Goal: Task Accomplishment & Management: Complete application form

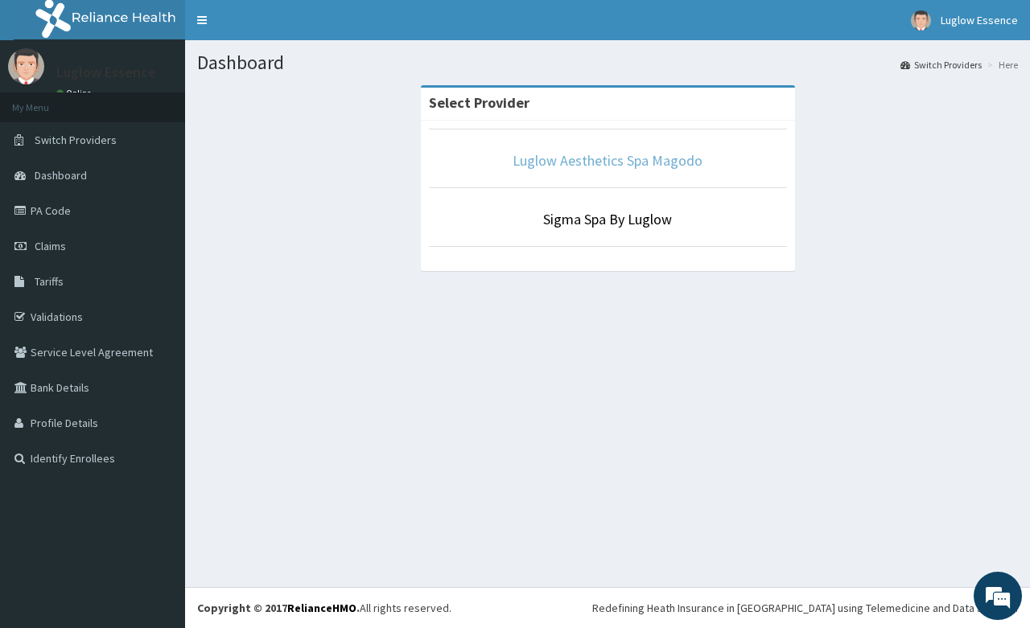
click at [540, 154] on link "Luglow Aesthetics Spa Magodo" at bounding box center [607, 160] width 190 height 18
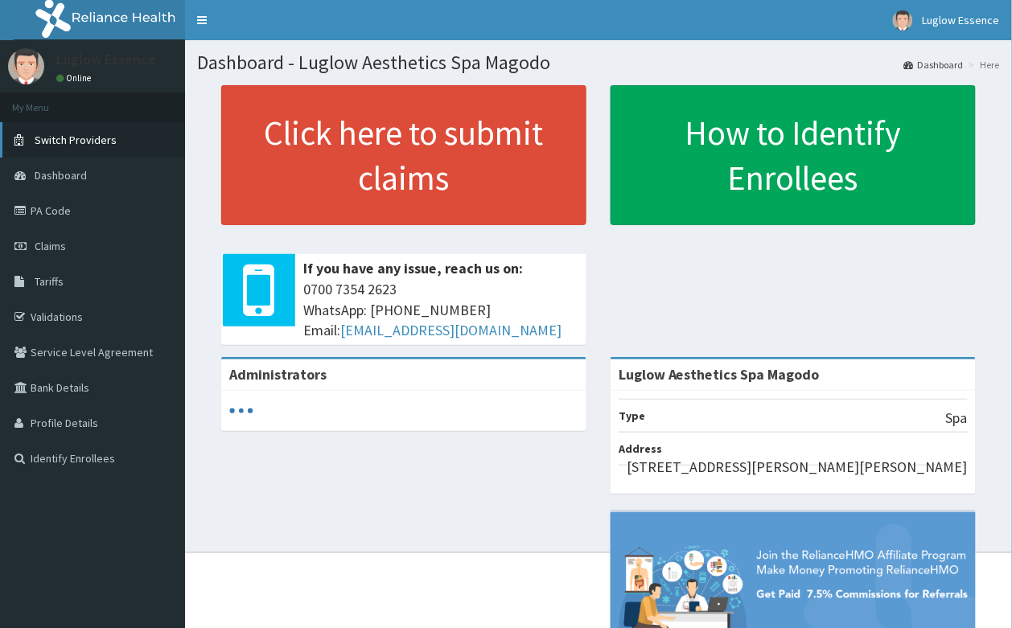
click at [62, 146] on link "Switch Providers" at bounding box center [92, 139] width 185 height 35
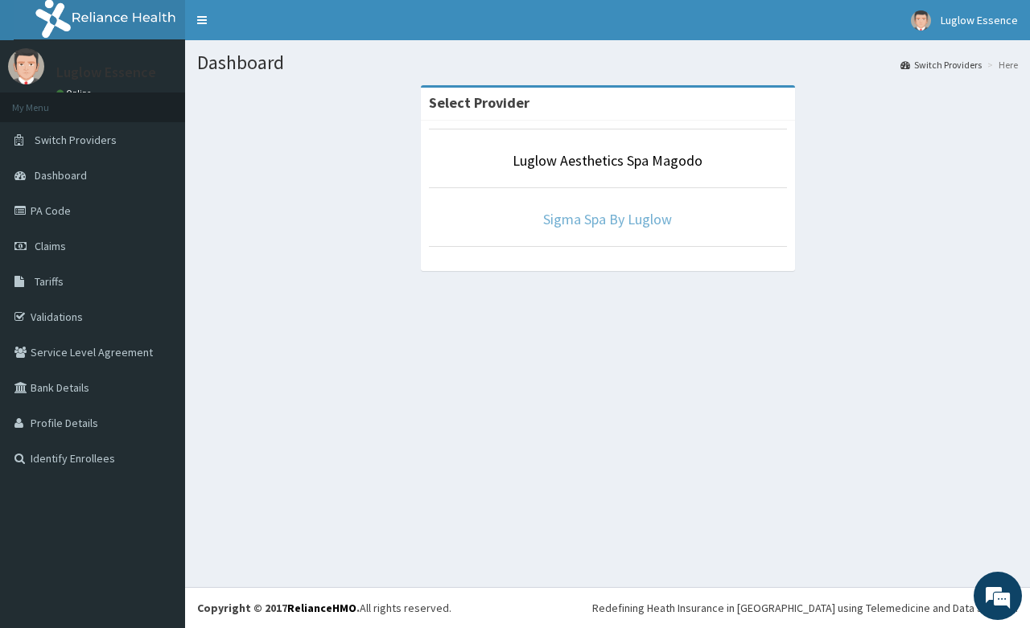
click at [624, 217] on link "Sigma Spa By Luglow" at bounding box center [607, 219] width 129 height 18
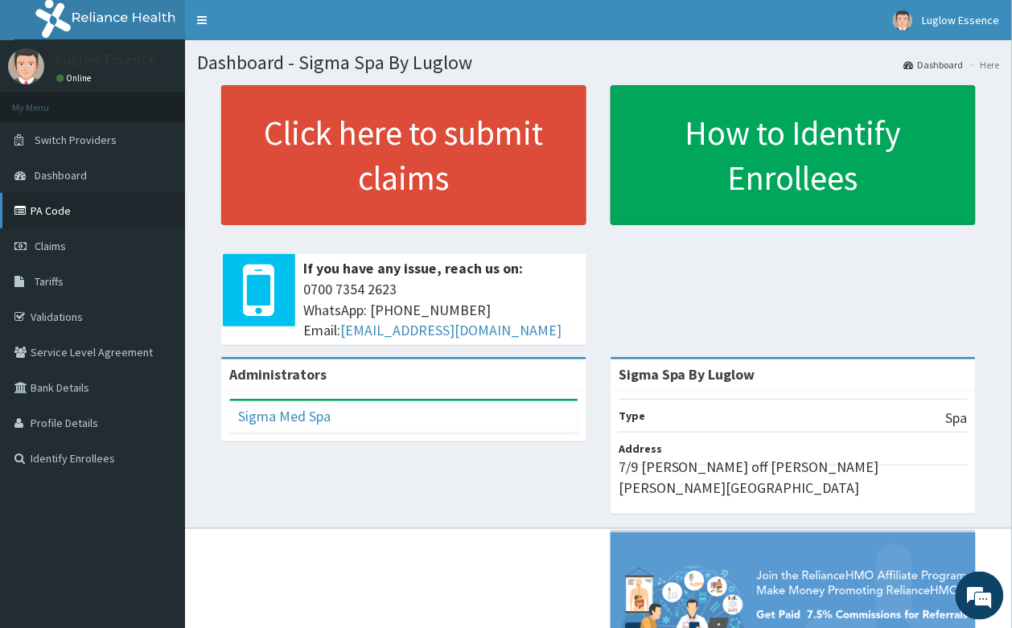
click at [139, 210] on link "PA Code" at bounding box center [92, 210] width 185 height 35
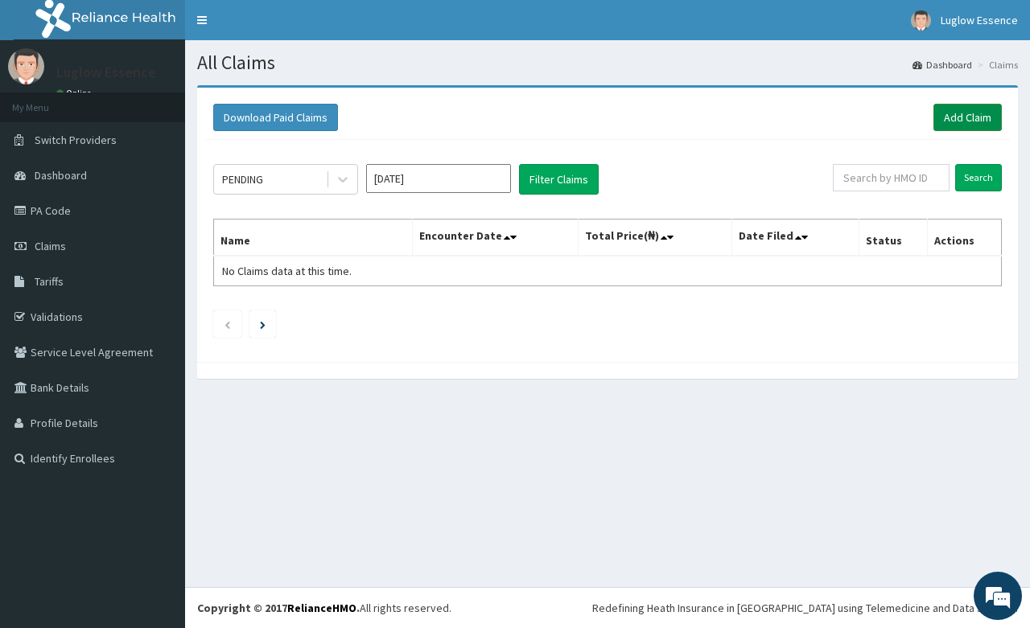
click at [977, 126] on link "Add Claim" at bounding box center [967, 117] width 68 height 27
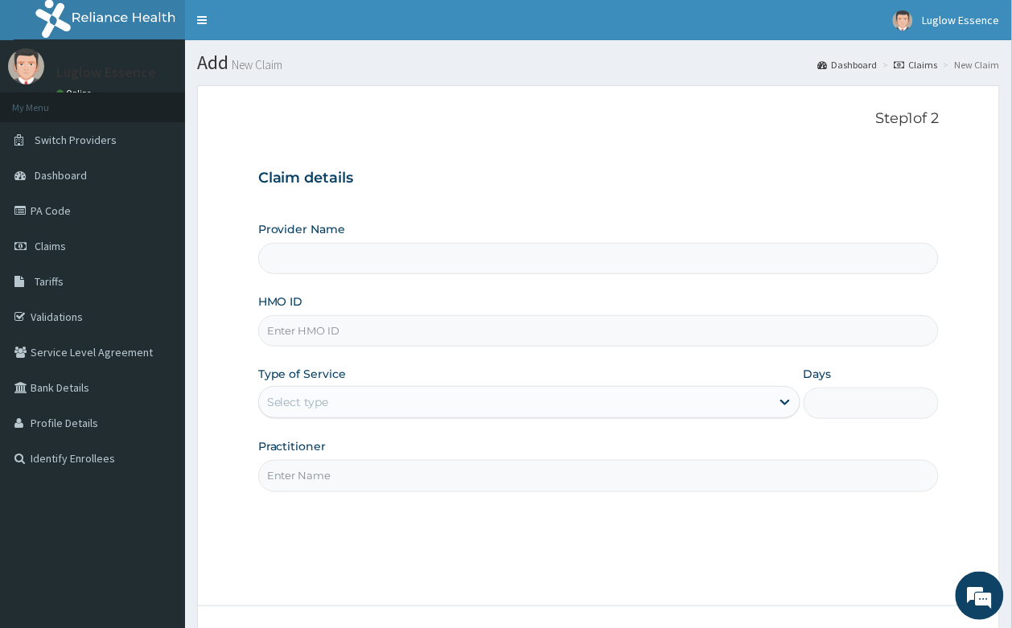
type input "Sigma Spa By Luglow"
type input "1"
click at [427, 352] on div "Provider Name Sigma Spa By Luglow HMO ID Type of Service Outpatient Days 1 Prac…" at bounding box center [598, 356] width 681 height 270
click at [424, 338] on input "HMO ID" at bounding box center [598, 330] width 681 height 31
paste input "RIV/10038/A PA/60E3D4"
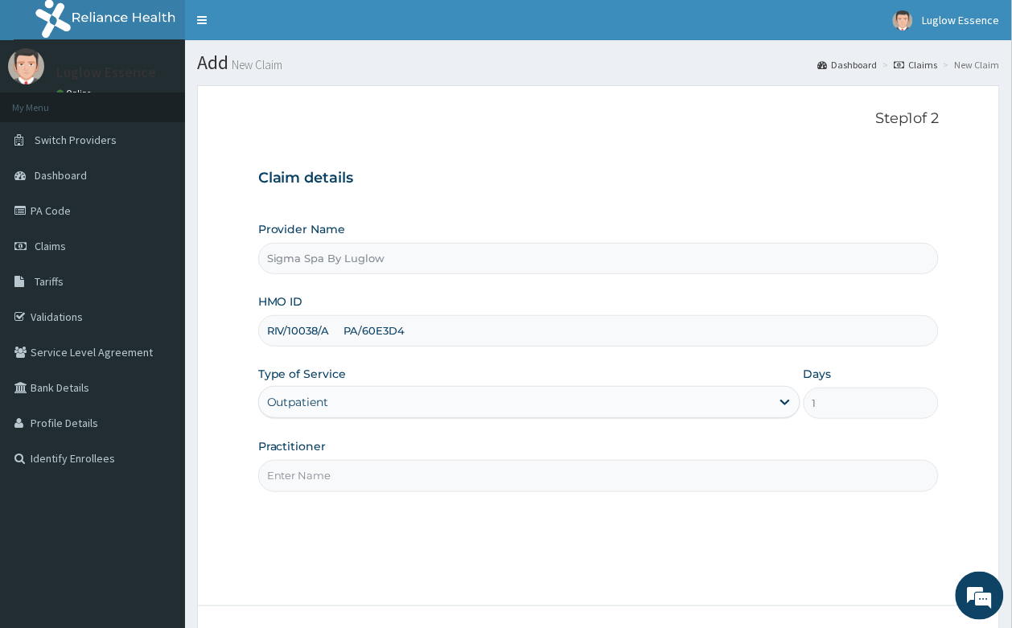
drag, startPoint x: 339, startPoint y: 327, endPoint x: 753, endPoint y: 314, distance: 414.5
click at [721, 332] on input "RIV/10038/A PA/60E3D4" at bounding box center [598, 330] width 681 height 31
type input "RIV/10038/A"
click at [410, 477] on input "Practitioner" at bounding box center [598, 475] width 681 height 31
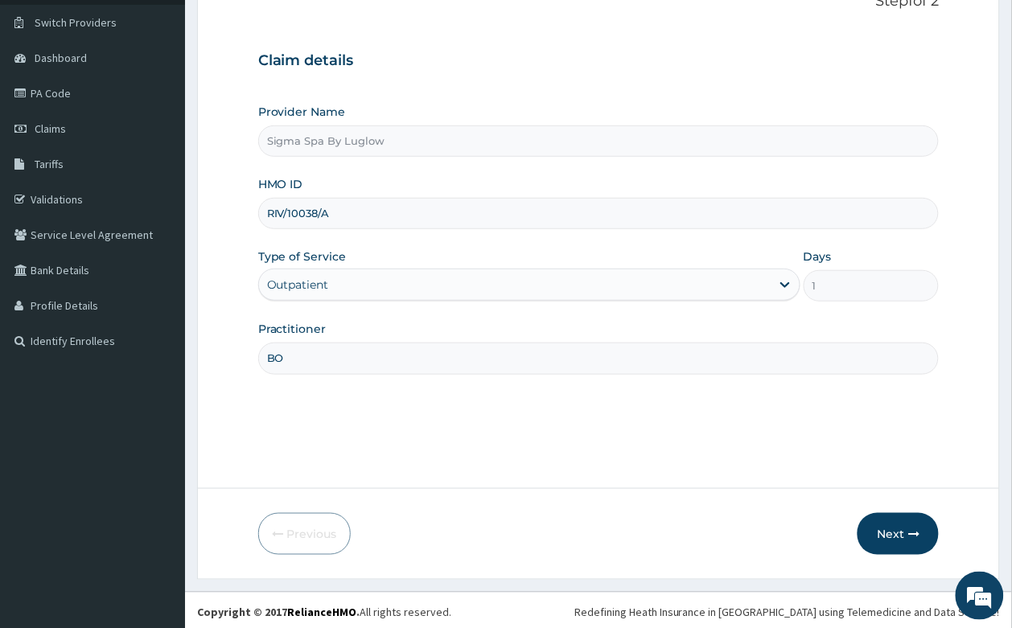
scroll to position [122, 0]
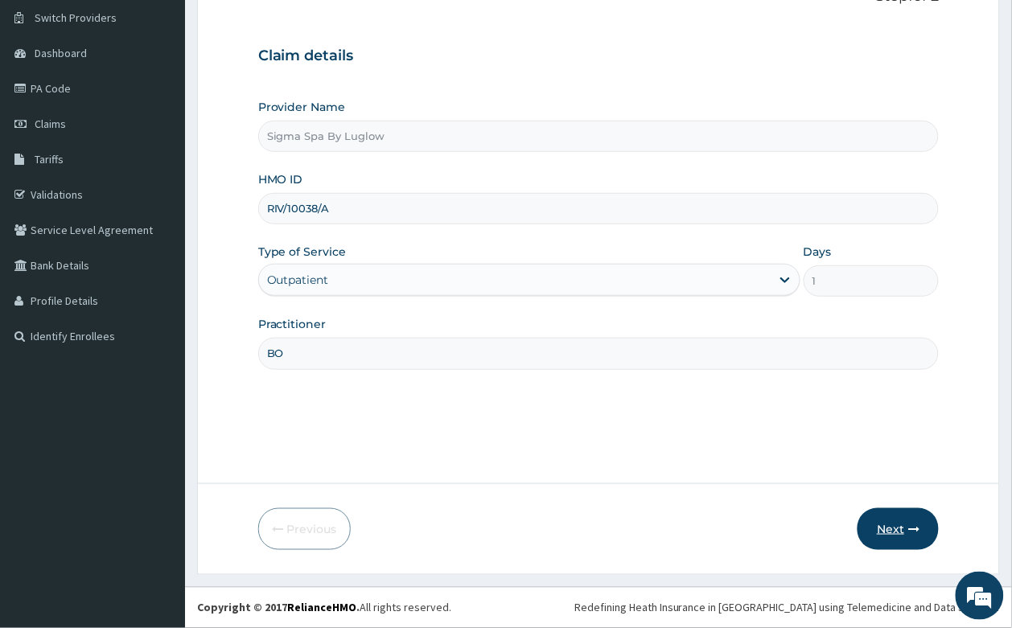
type input "BO"
click at [906, 516] on button "Next" at bounding box center [897, 529] width 81 height 42
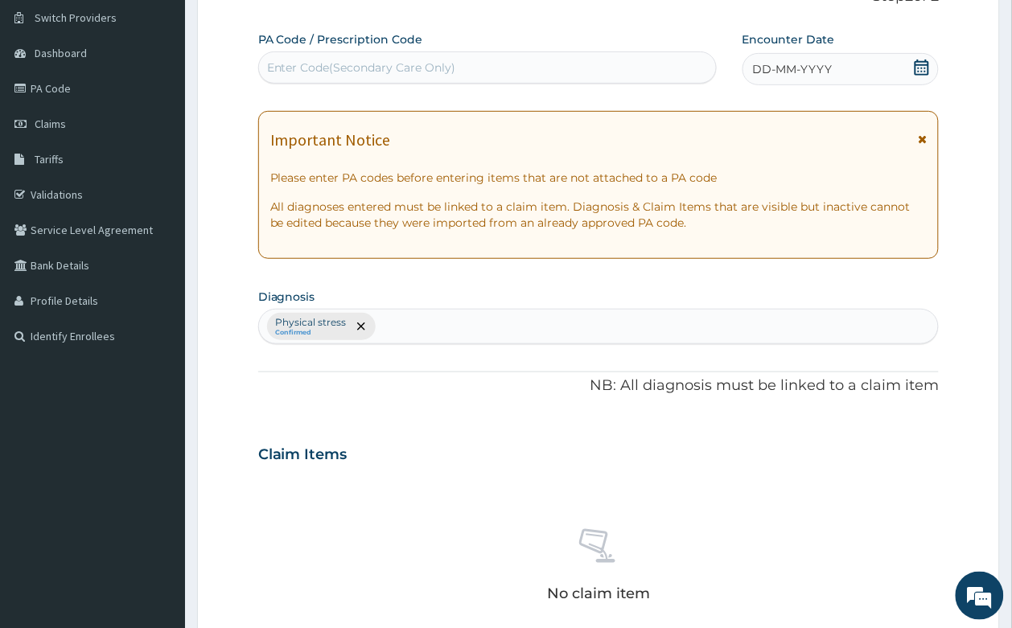
click at [375, 68] on div "Enter Code(Secondary Care Only)" at bounding box center [361, 68] width 189 height 16
paste input "RIV/10038/A PA/60E3D4"
click at [336, 67] on input "RIV/10038/A PA/60E3D4" at bounding box center [335, 68] width 137 height 16
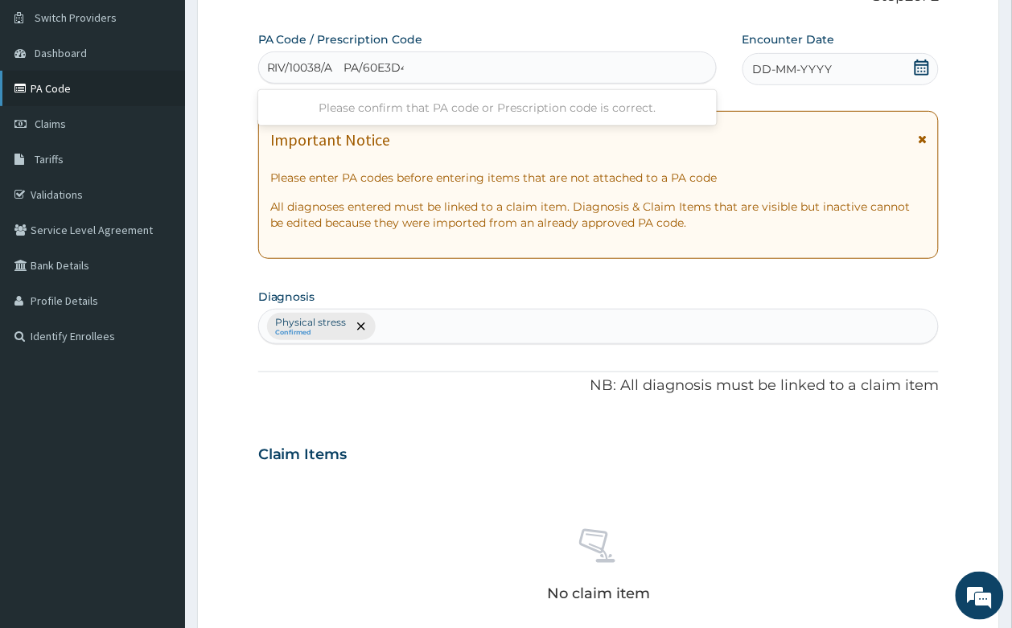
drag, startPoint x: 338, startPoint y: 67, endPoint x: 169, endPoint y: 92, distance: 170.9
click at [169, 92] on div "R EL Toggle navigation Luglow Essence Luglow Essence - support@luglowaesthetics…" at bounding box center [506, 458] width 1012 height 1160
type input "PA/60E3D4"
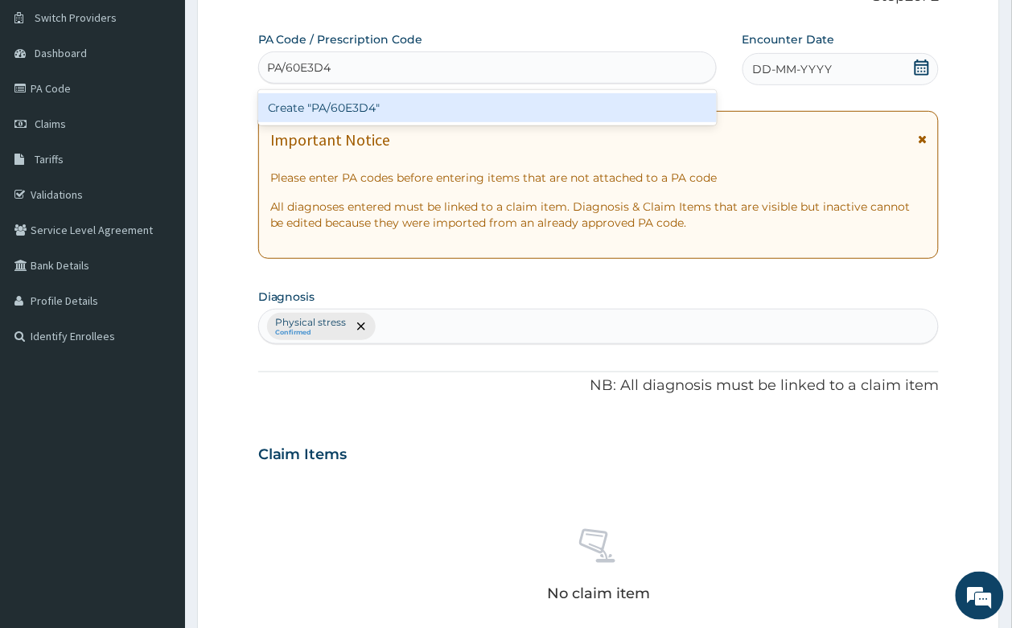
click at [483, 111] on div "Create "PA/60E3D4"" at bounding box center [487, 107] width 458 height 29
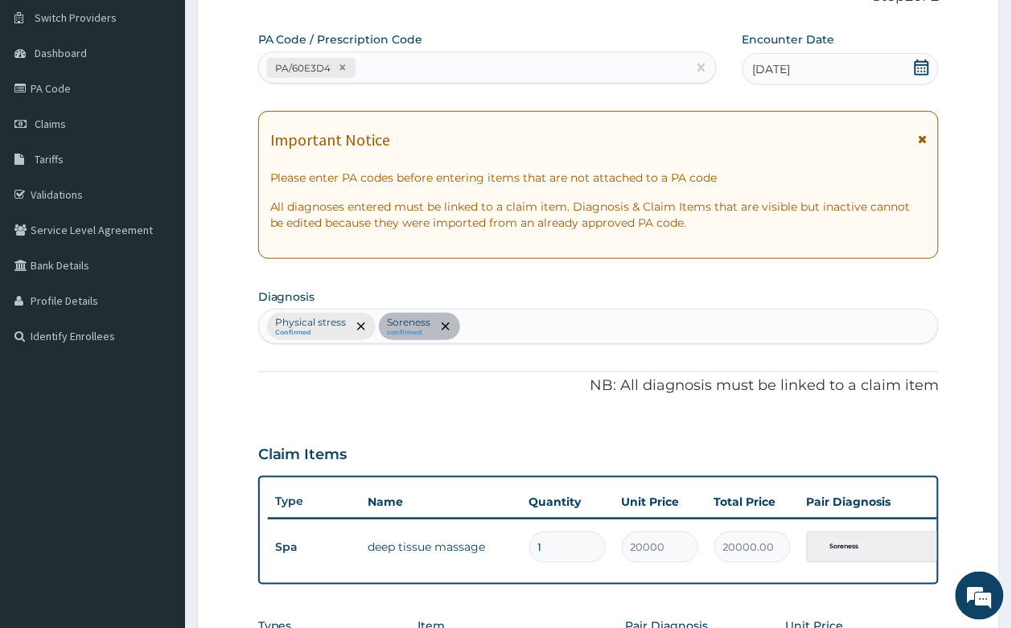
click at [923, 139] on icon at bounding box center [922, 139] width 9 height 11
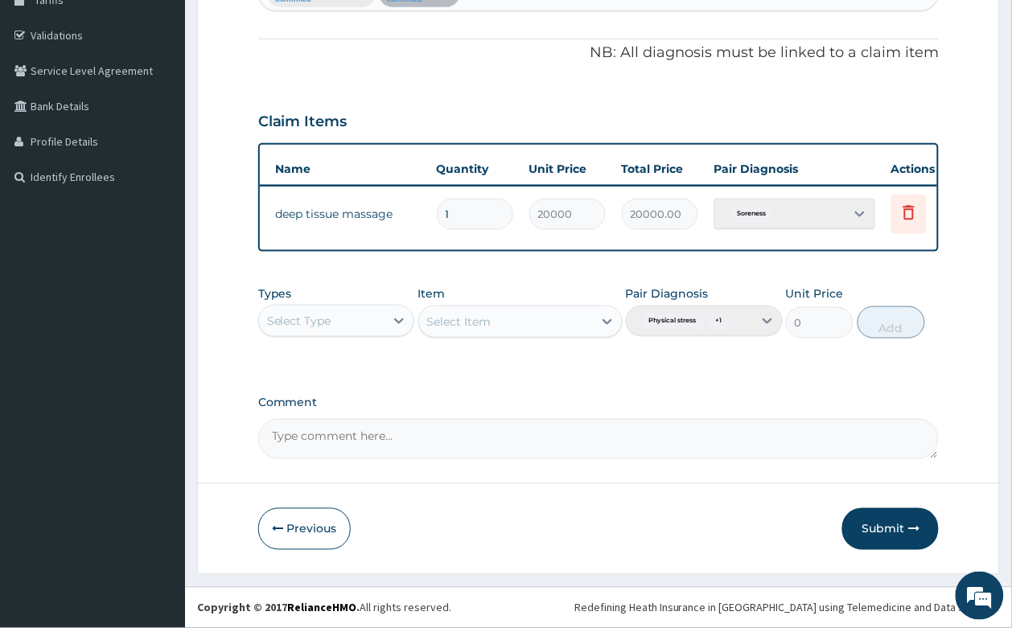
scroll to position [0, 125]
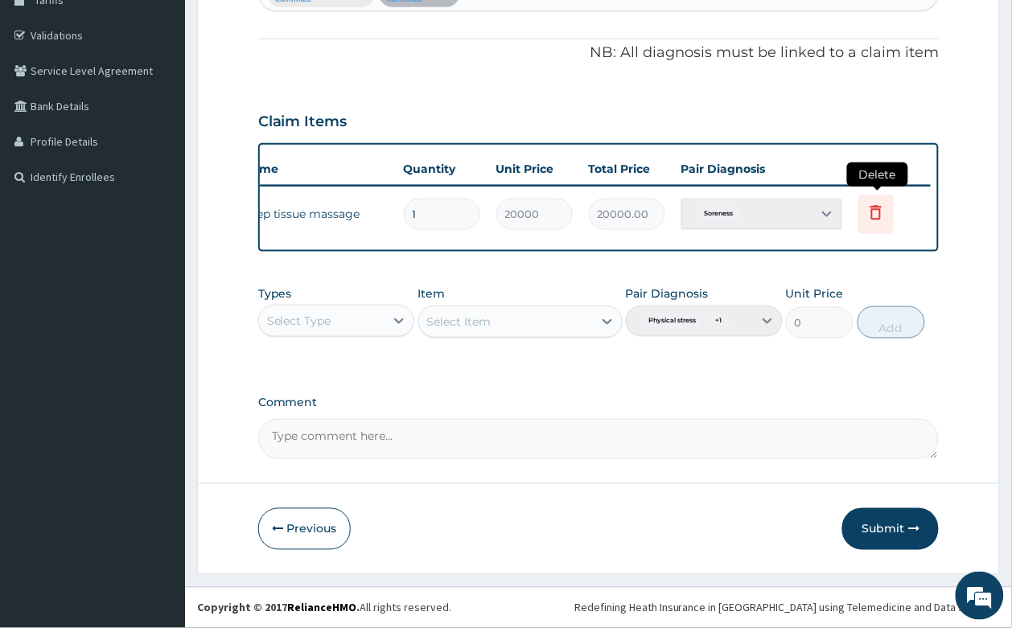
click at [887, 205] on icon at bounding box center [875, 214] width 35 height 39
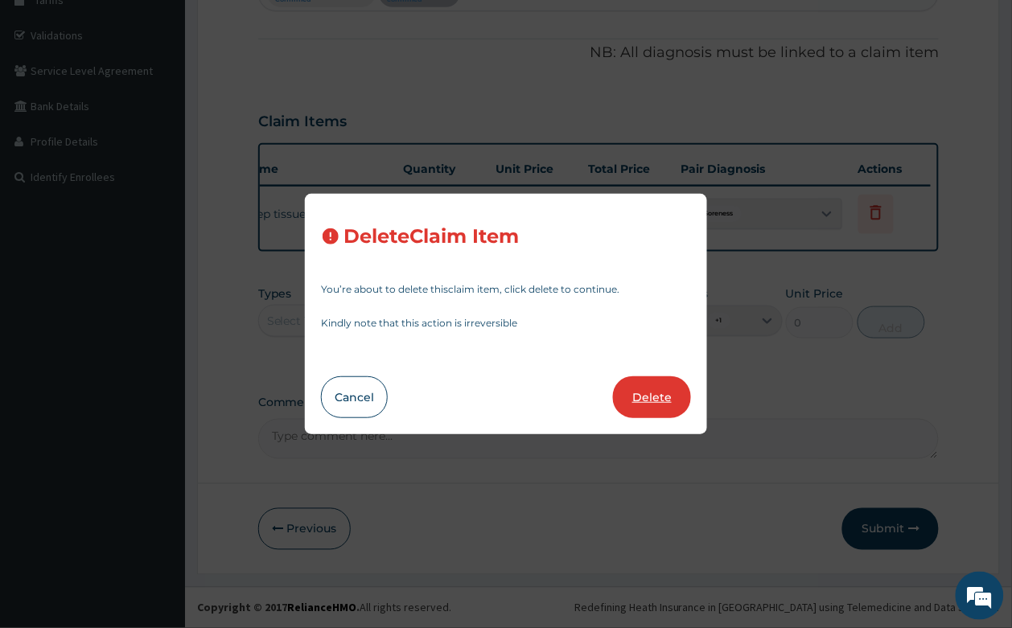
click at [672, 408] on button "Delete" at bounding box center [652, 397] width 78 height 42
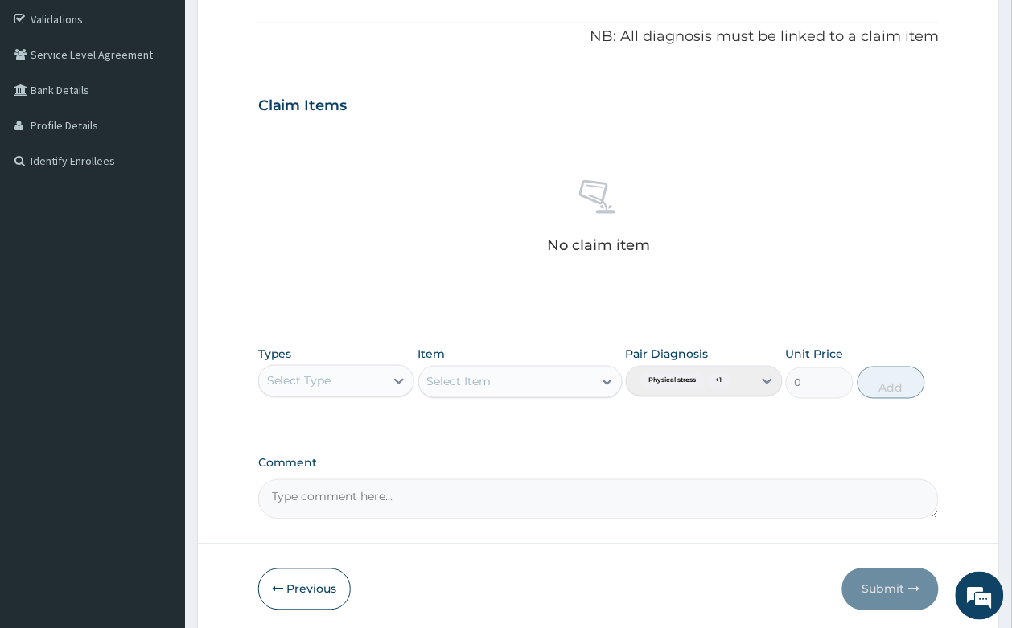
click at [299, 383] on div "Select Type" at bounding box center [299, 381] width 64 height 16
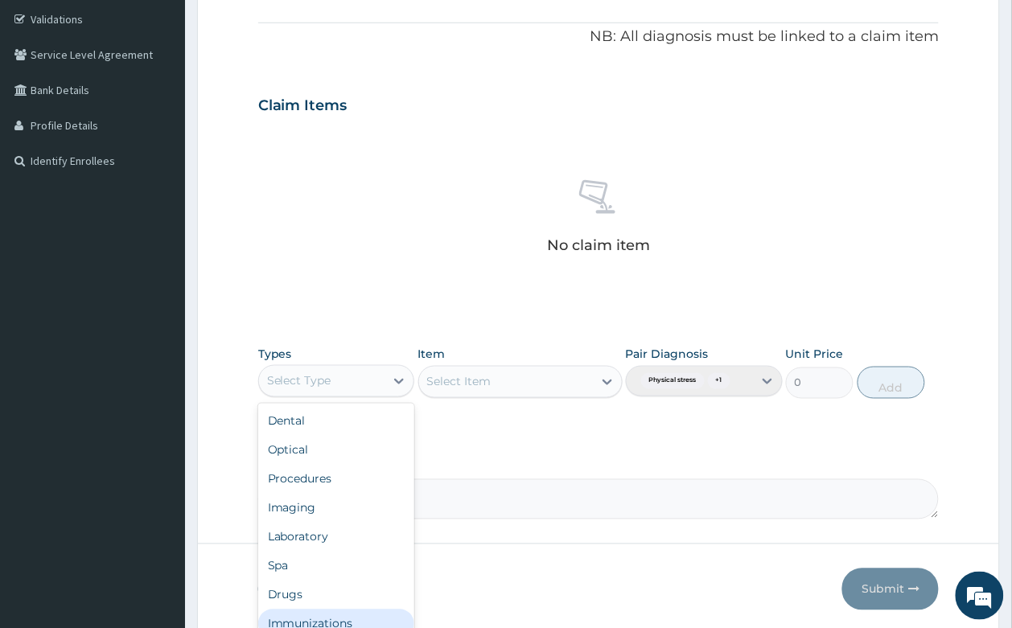
scroll to position [54, 0]
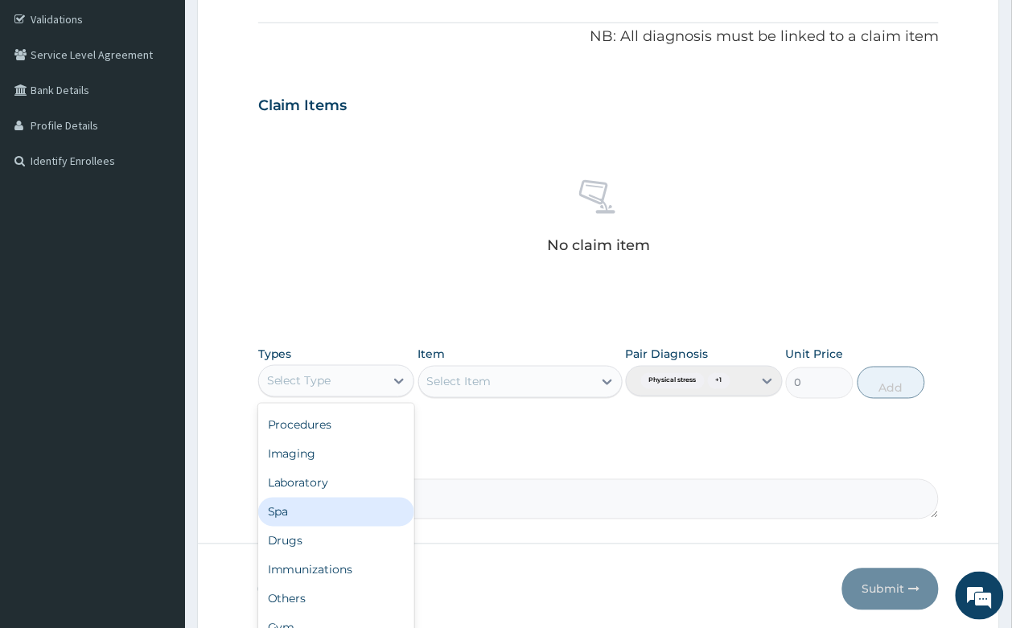
click at [292, 520] on div "Spa" at bounding box center [336, 512] width 157 height 29
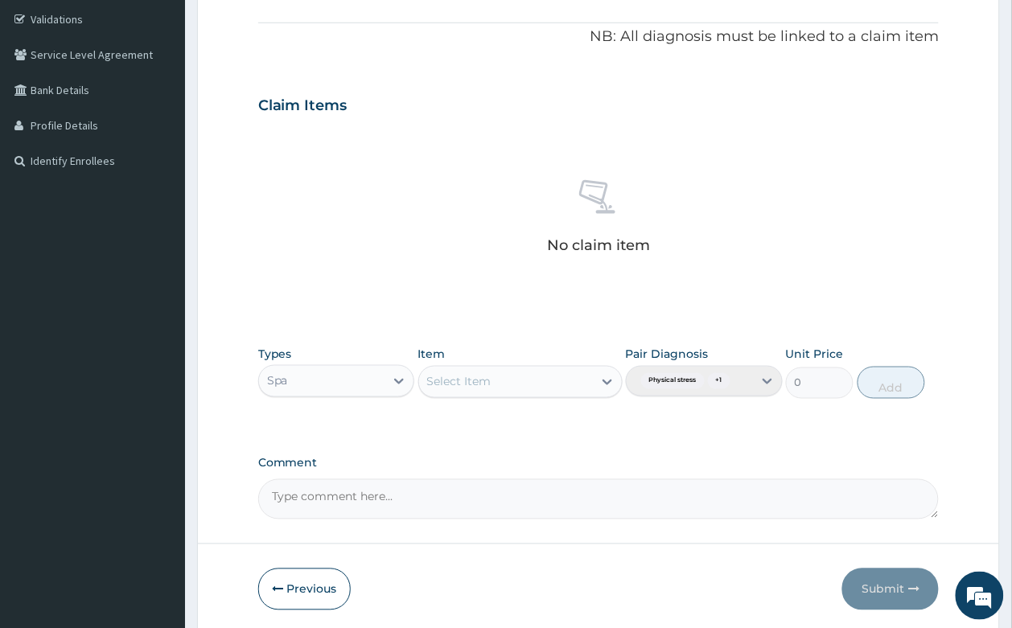
click at [531, 388] on div "Select Item" at bounding box center [506, 382] width 174 height 26
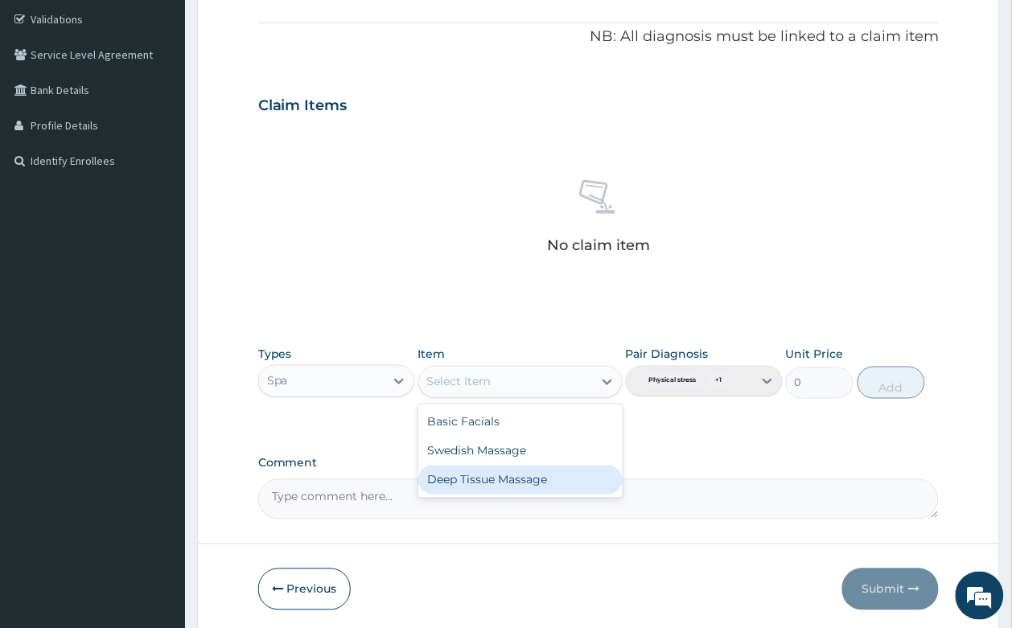
click at [476, 473] on div "Deep Tissue Massage" at bounding box center [520, 480] width 204 height 29
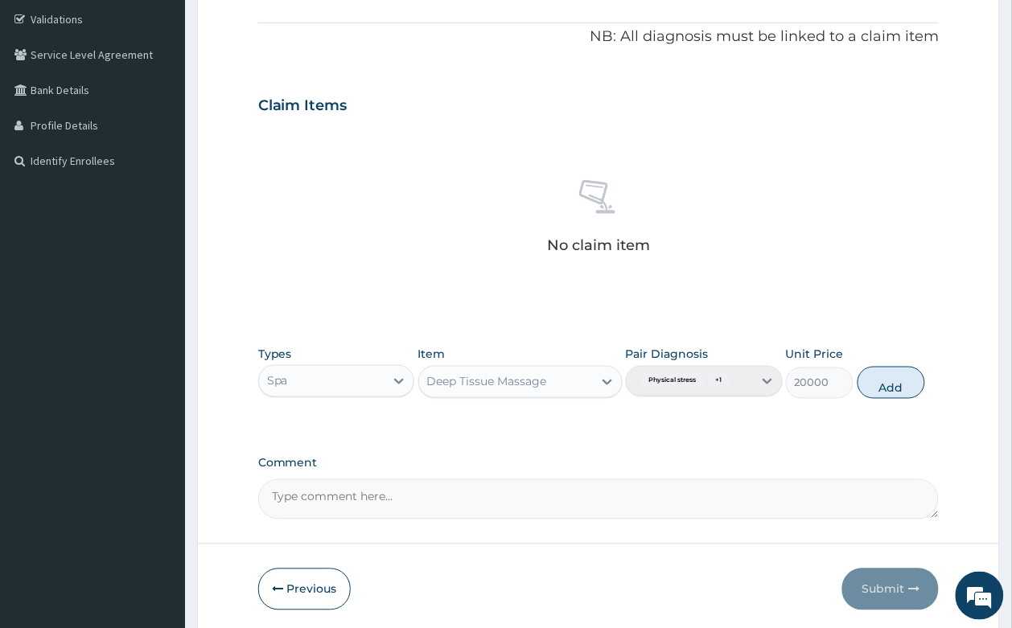
click at [694, 378] on div "Pair Diagnosis Physical stress + 1" at bounding box center [704, 372] width 157 height 53
click at [906, 382] on button "Add" at bounding box center [891, 383] width 68 height 32
type input "0"
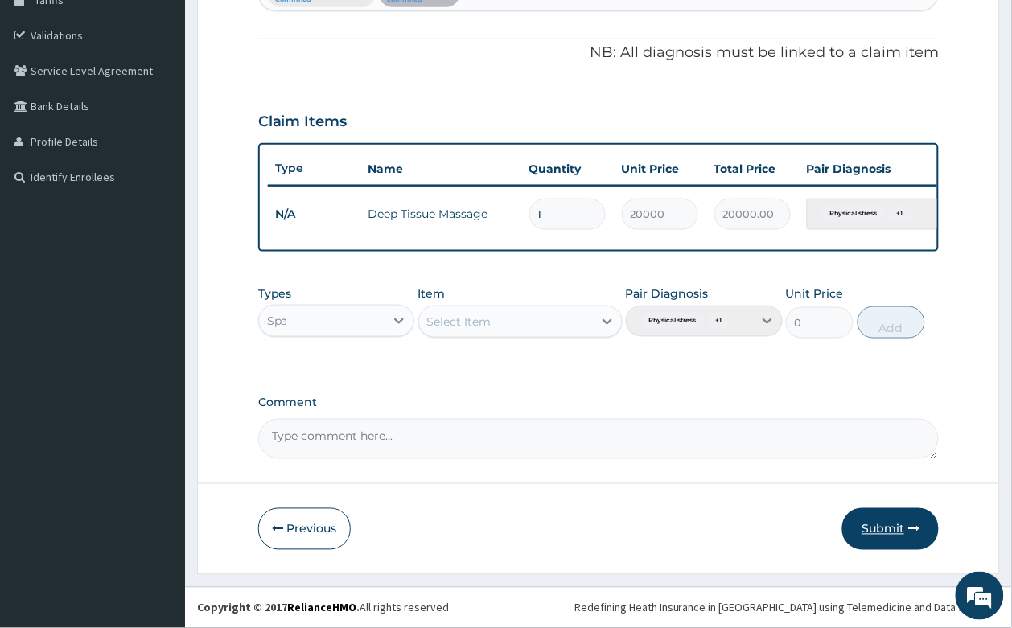
click at [889, 520] on button "Submit" at bounding box center [890, 529] width 97 height 42
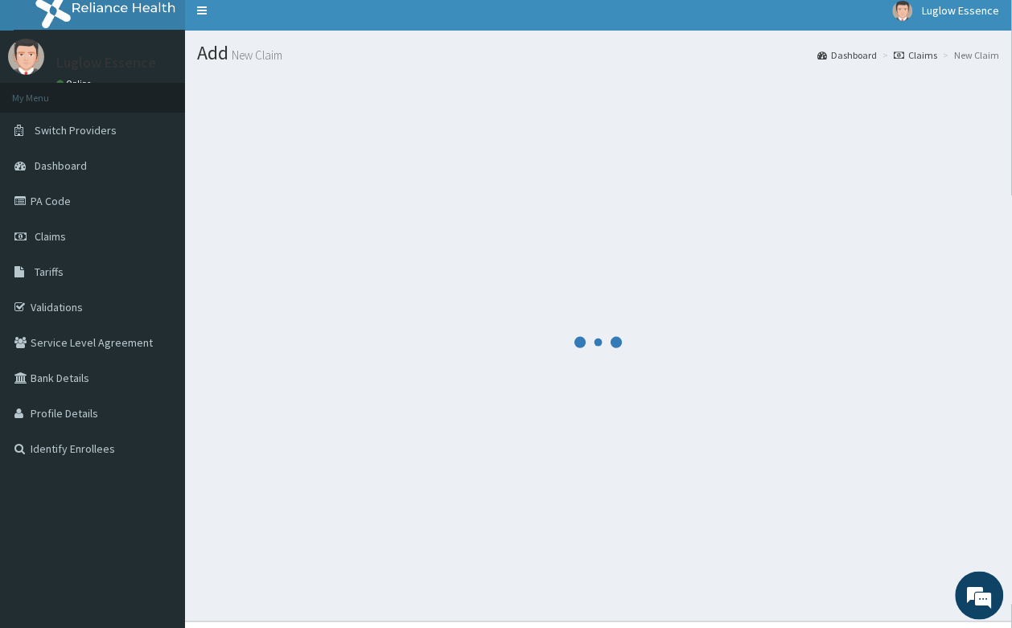
scroll to position [0, 0]
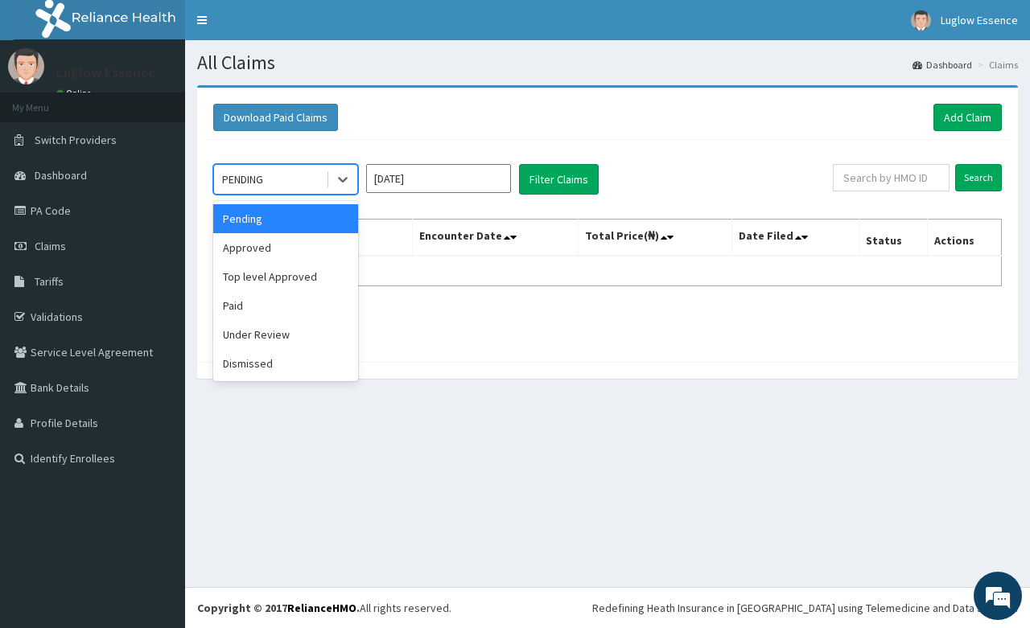
click at [273, 178] on div "PENDING" at bounding box center [270, 179] width 112 height 26
click at [273, 331] on div "Under Review" at bounding box center [285, 334] width 145 height 29
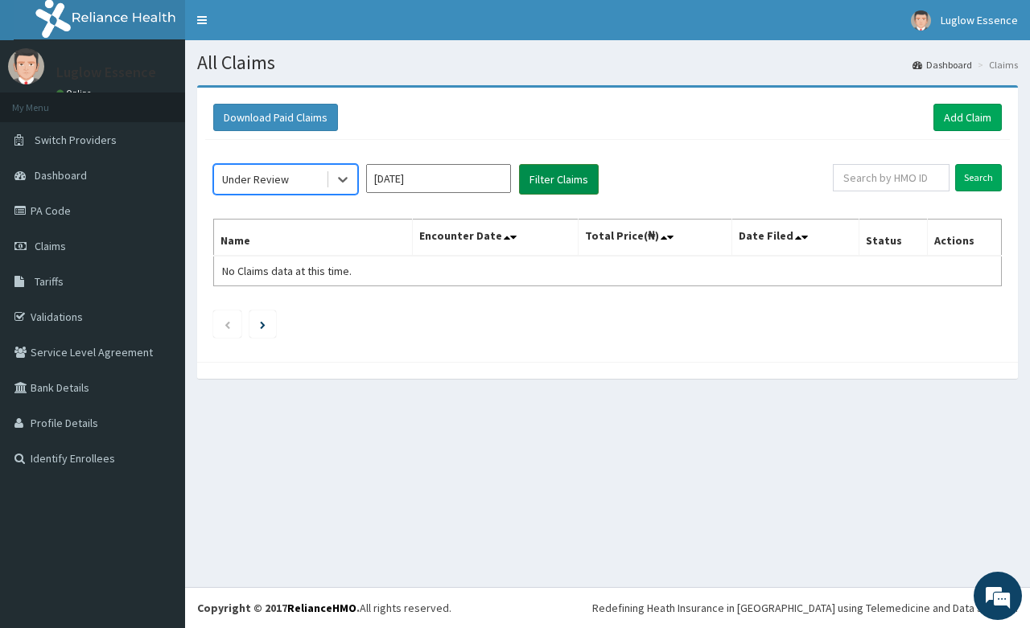
click at [561, 171] on button "Filter Claims" at bounding box center [559, 179] width 80 height 31
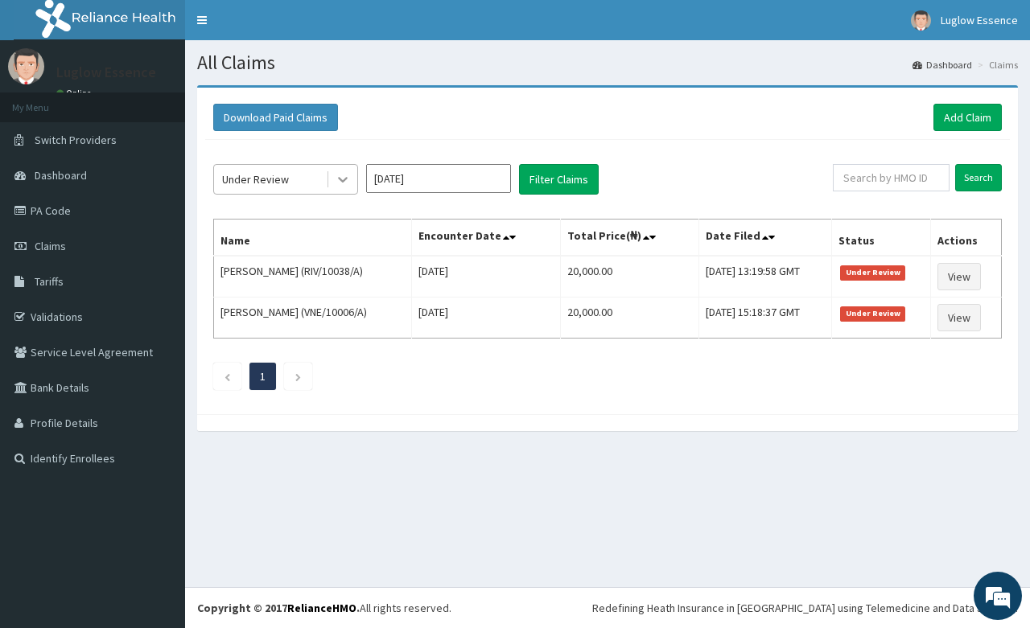
click at [335, 182] on icon at bounding box center [343, 179] width 16 height 16
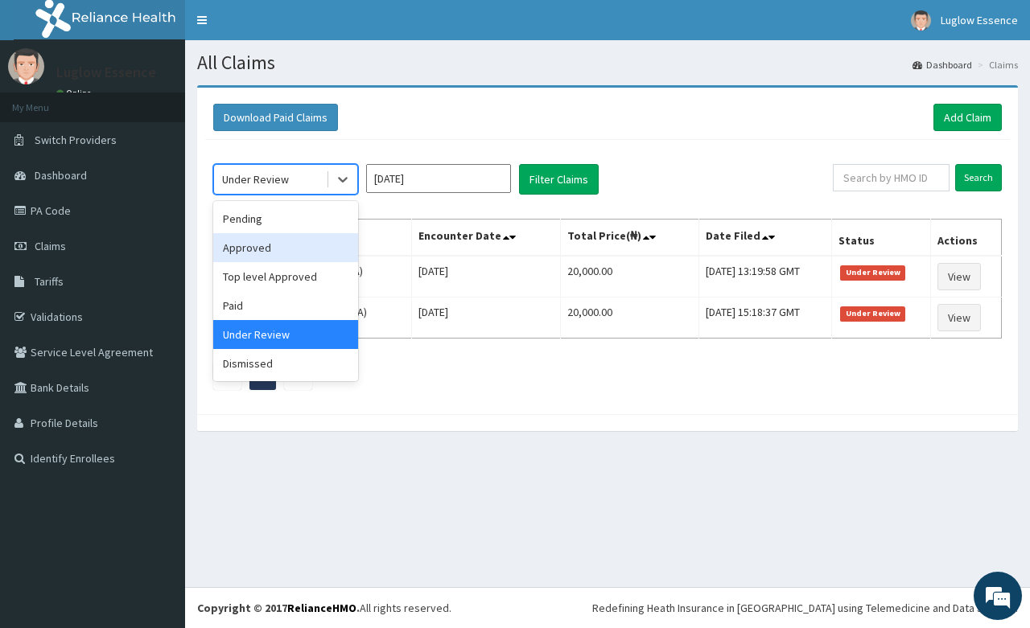
click at [271, 242] on div "Approved" at bounding box center [285, 247] width 145 height 29
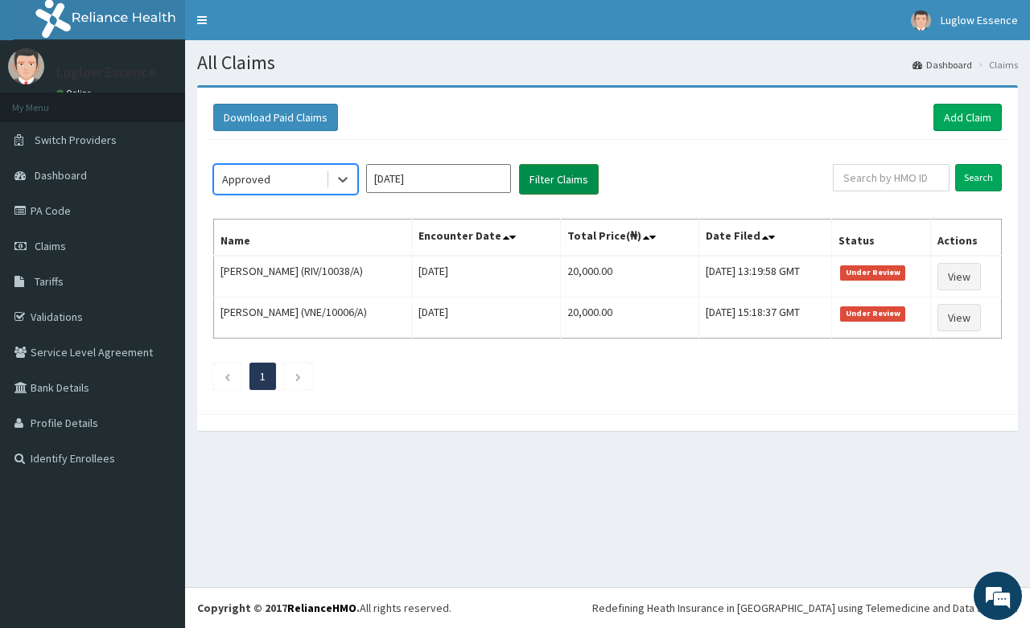
click at [532, 178] on button "Filter Claims" at bounding box center [559, 179] width 80 height 31
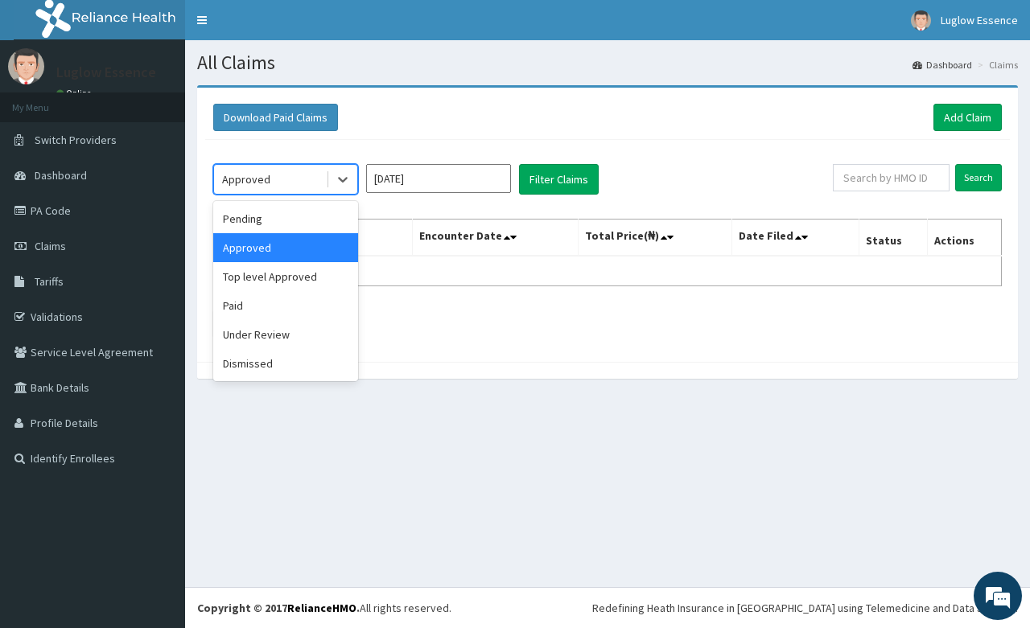
click at [306, 179] on div "Approved" at bounding box center [270, 179] width 112 height 26
click at [269, 238] on div "Approved" at bounding box center [285, 247] width 145 height 29
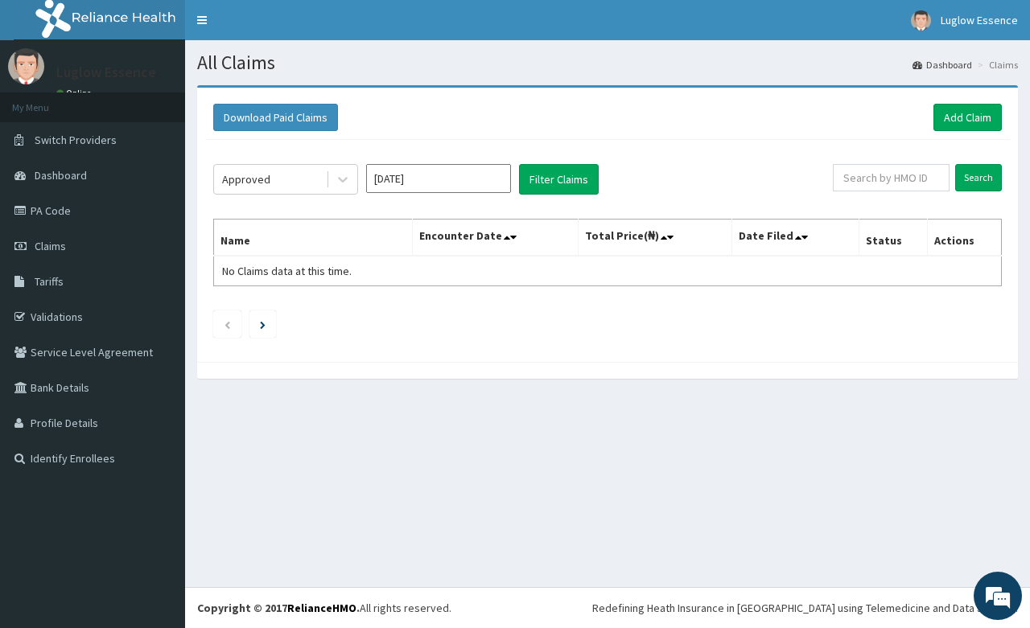
click at [274, 224] on th "Name" at bounding box center [313, 238] width 199 height 37
click at [302, 183] on div "Approved" at bounding box center [270, 179] width 112 height 26
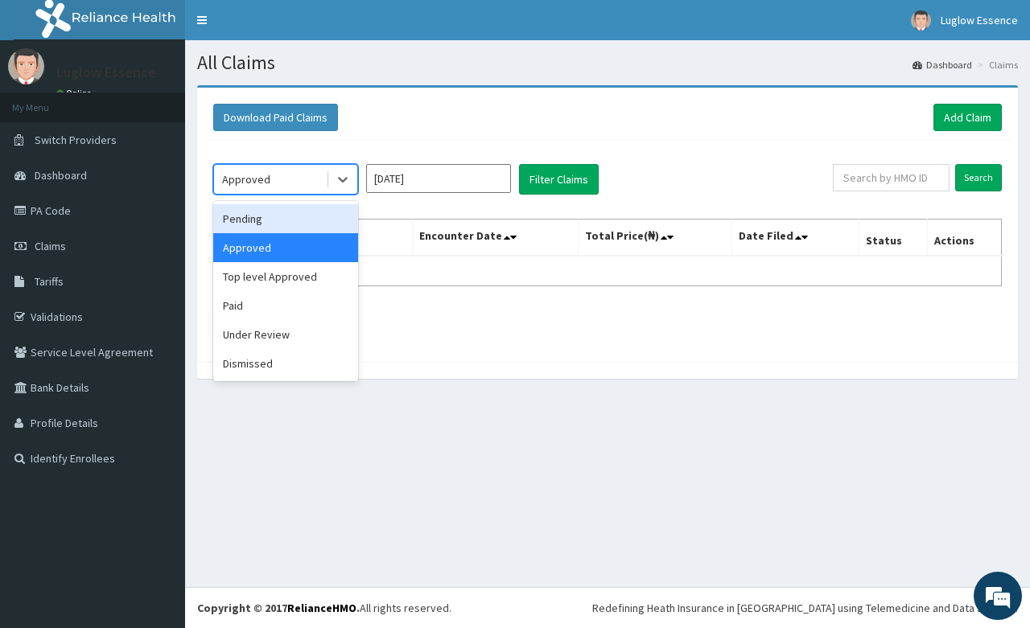
click at [274, 210] on div "Pending" at bounding box center [285, 218] width 145 height 29
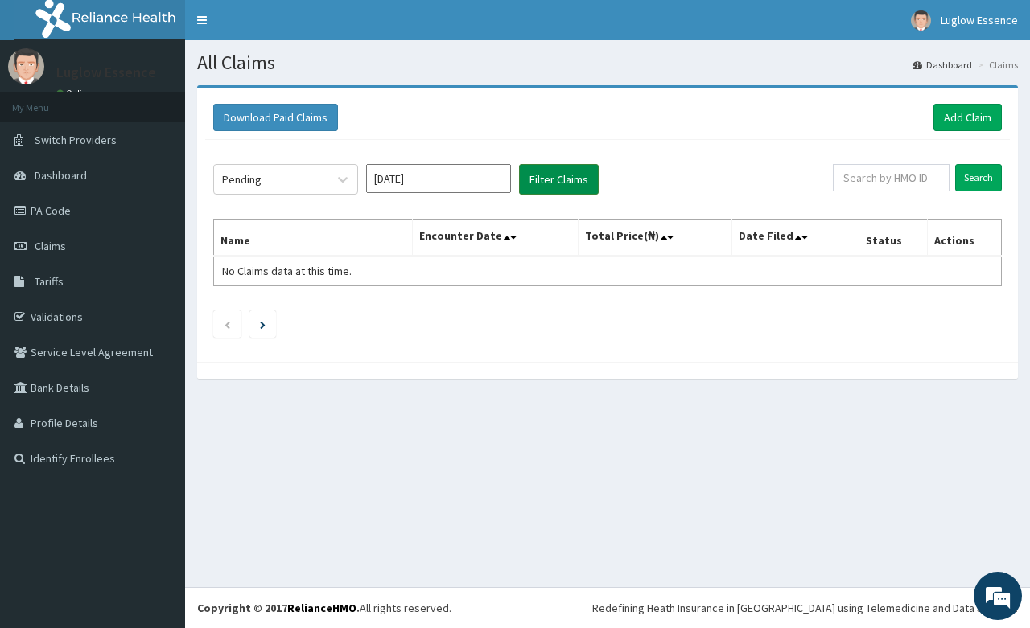
click at [549, 171] on button "Filter Claims" at bounding box center [559, 179] width 80 height 31
click at [581, 182] on button "Filter Claims" at bounding box center [559, 179] width 80 height 31
click at [271, 166] on div "Pending" at bounding box center [270, 179] width 112 height 26
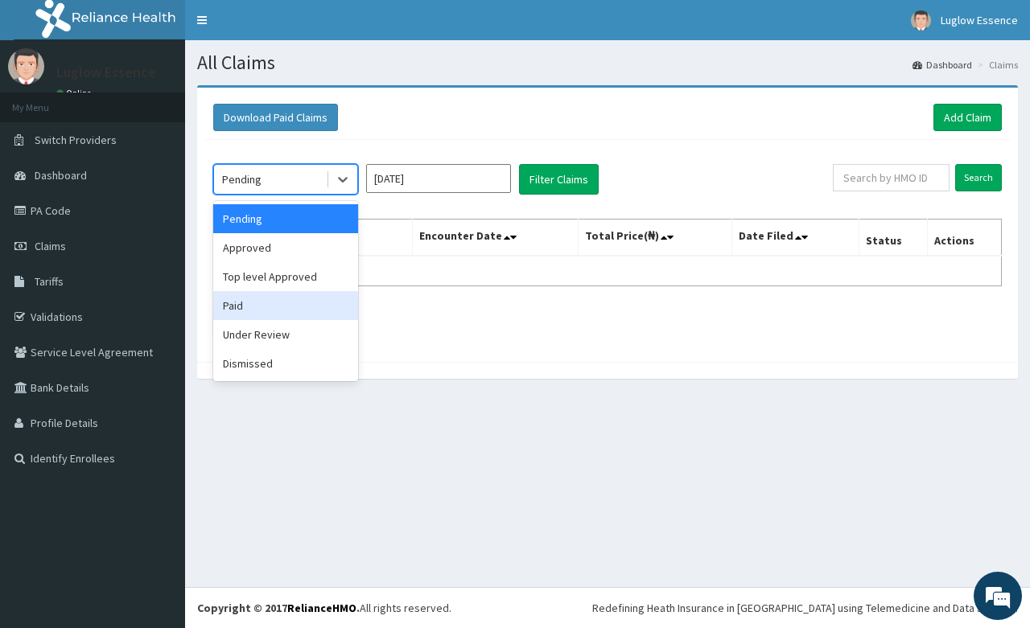
click at [251, 314] on div "Paid" at bounding box center [285, 305] width 145 height 29
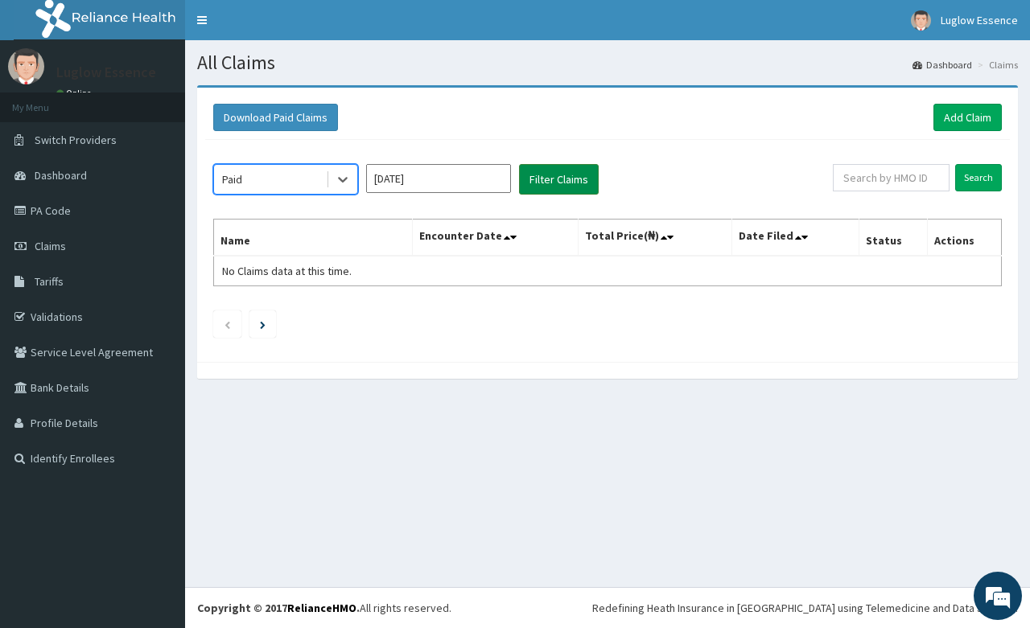
click at [588, 174] on button "Filter Claims" at bounding box center [559, 179] width 80 height 31
